Goal: Navigation & Orientation: Understand site structure

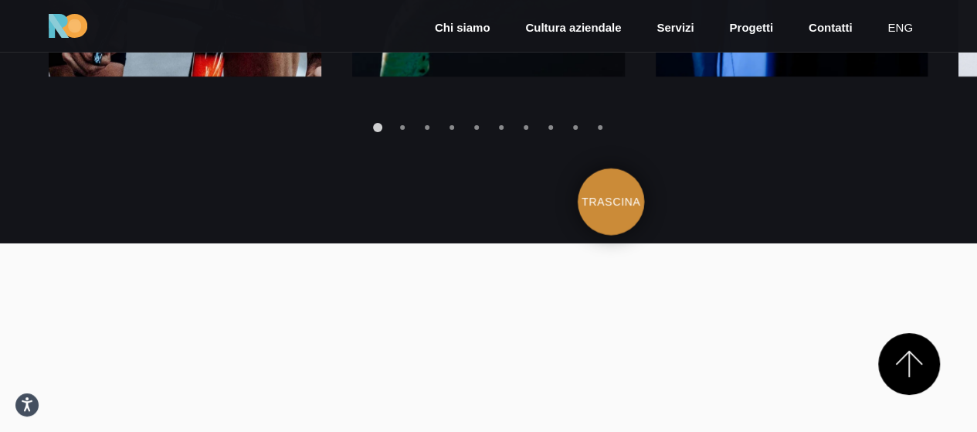
scroll to position [2548, 0]
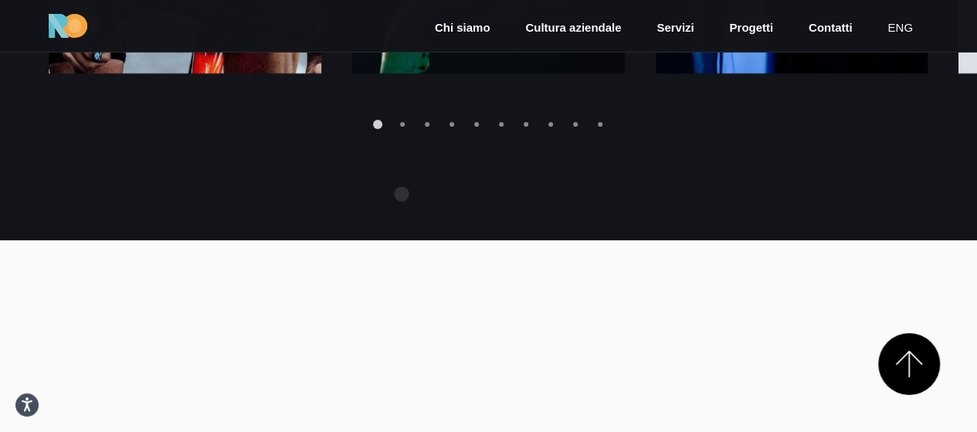
click at [401, 127] on div "Go to slide 2" at bounding box center [402, 124] width 5 height 5
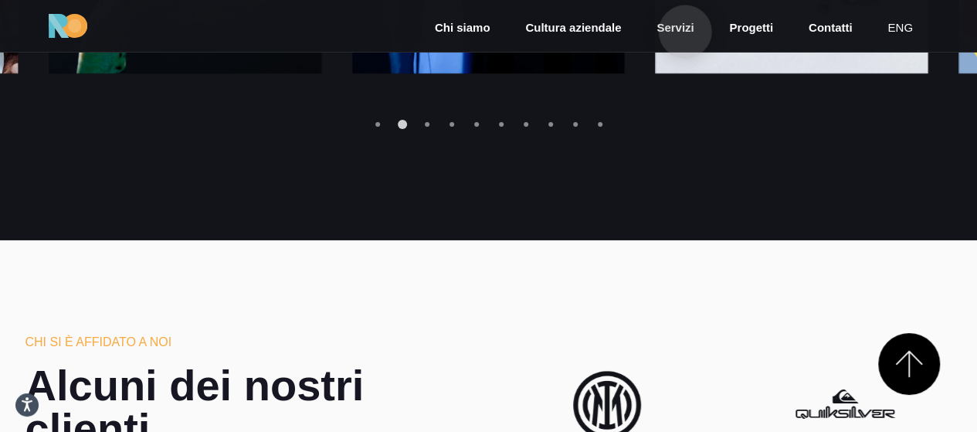
click at [685, 32] on link "Servizi" at bounding box center [675, 28] width 40 height 18
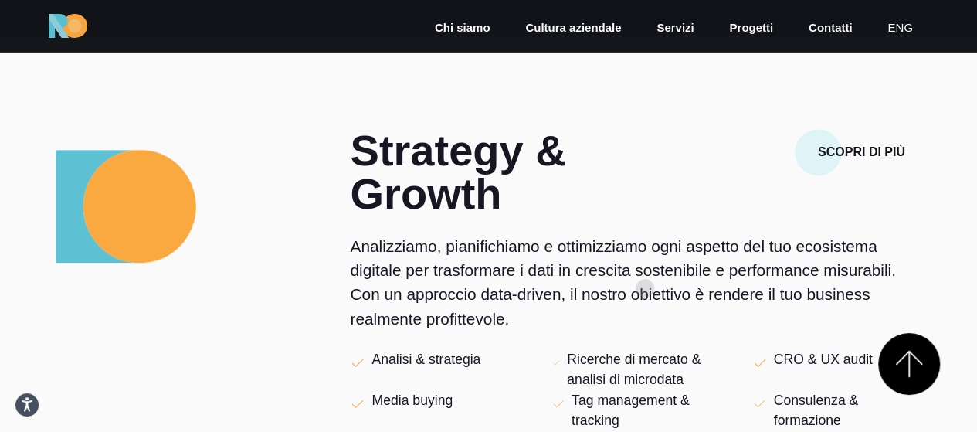
scroll to position [309, 0]
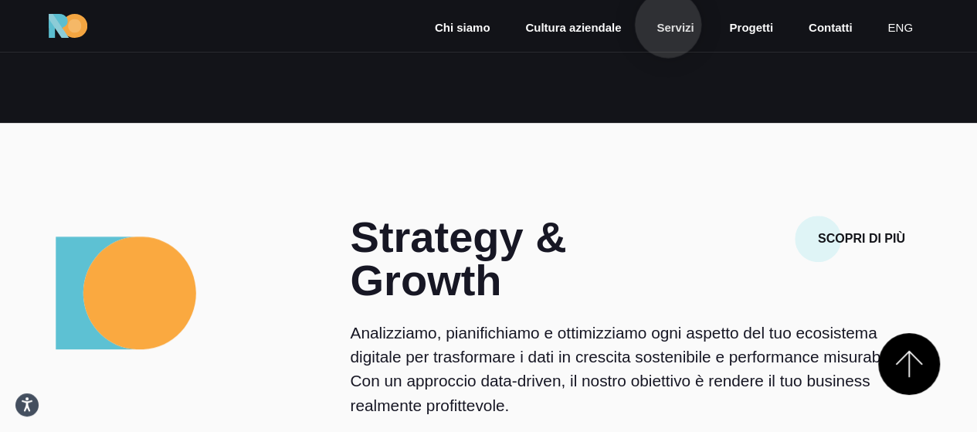
click at [668, 25] on link "Servizi" at bounding box center [675, 28] width 40 height 18
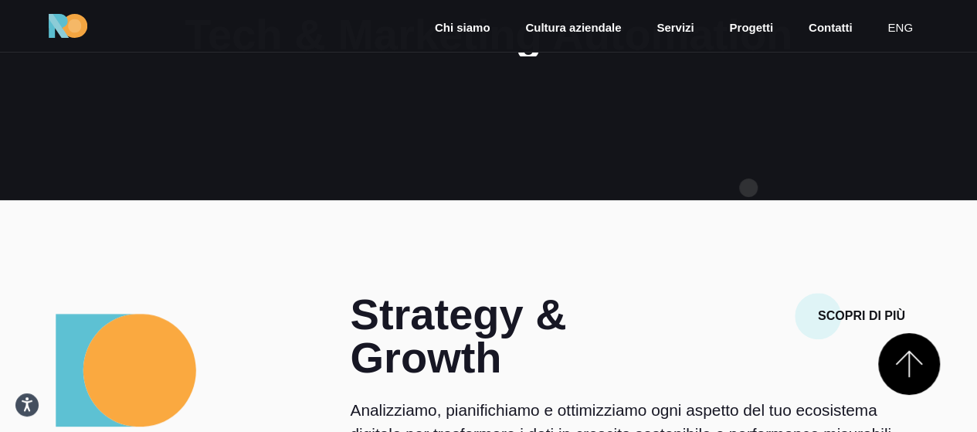
scroll to position [463, 0]
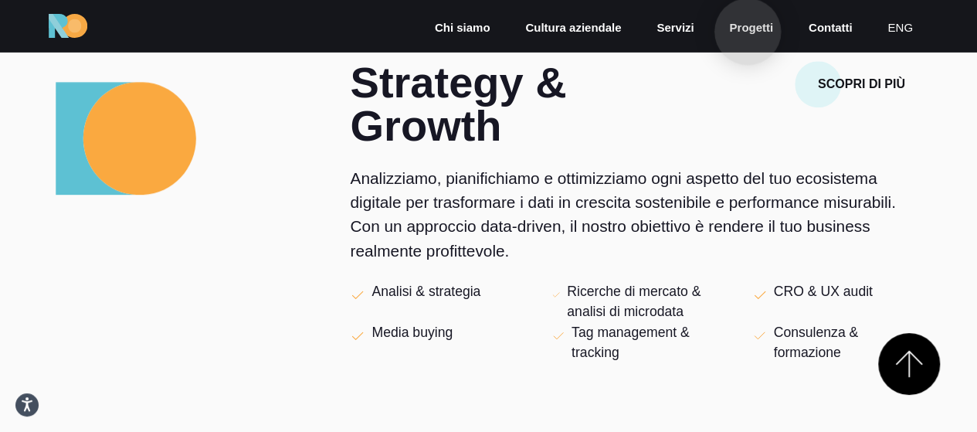
click at [747, 32] on link "Progetti" at bounding box center [750, 28] width 47 height 18
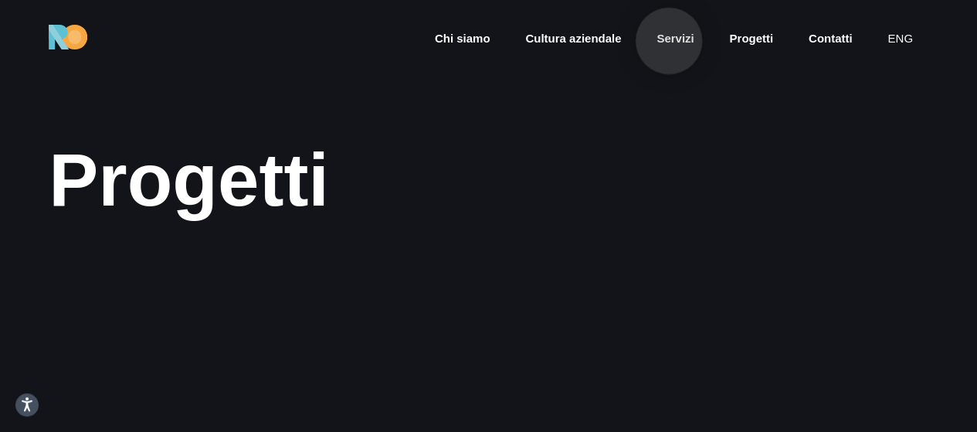
click at [668, 41] on link "Servizi" at bounding box center [675, 39] width 40 height 18
